Goal: Entertainment & Leisure: Consume media (video, audio)

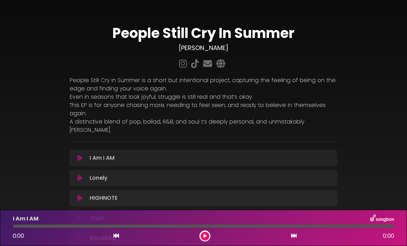
click at [78, 215] on icon at bounding box center [80, 218] width 5 height 7
click at [165, 223] on div "Trust 0:14 4:02" at bounding box center [204, 227] width 390 height 27
click at [163, 227] on div at bounding box center [204, 226] width 382 height 3
click at [172, 227] on div at bounding box center [204, 226] width 382 height 3
click at [336, 220] on div "Trust" at bounding box center [204, 218] width 390 height 9
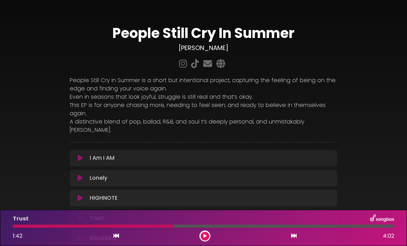
click at [282, 219] on div "Trust" at bounding box center [204, 218] width 390 height 9
click at [276, 226] on div at bounding box center [204, 226] width 382 height 3
click at [264, 233] on div "2:58 4:02" at bounding box center [204, 236] width 390 height 11
click at [274, 225] on div at bounding box center [155, 226] width 284 height 3
click at [298, 227] on div at bounding box center [179, 226] width 332 height 3
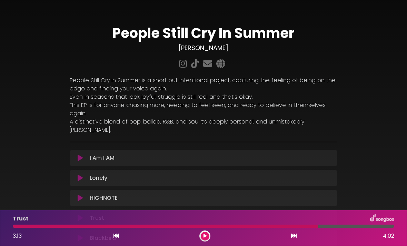
click at [289, 218] on div "Trust" at bounding box center [204, 218] width 390 height 9
click at [269, 225] on div at bounding box center [166, 226] width 306 height 3
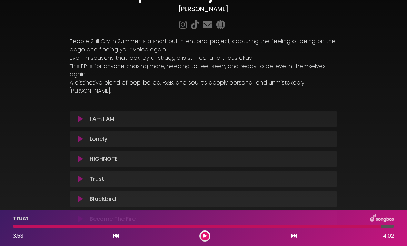
scroll to position [39, 0]
click at [86, 195] on button at bounding box center [80, 198] width 13 height 7
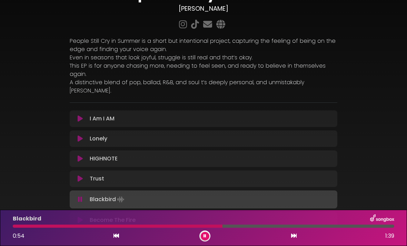
click at [212, 234] on div "0:54 1:39" at bounding box center [204, 236] width 390 height 11
click at [203, 234] on button at bounding box center [205, 236] width 9 height 9
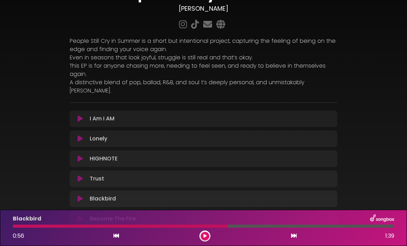
click at [145, 56] on p "Even in seasons that look joyful, struggle is still real and that’s okay." at bounding box center [204, 57] width 268 height 8
